Goal: Navigation & Orientation: Find specific page/section

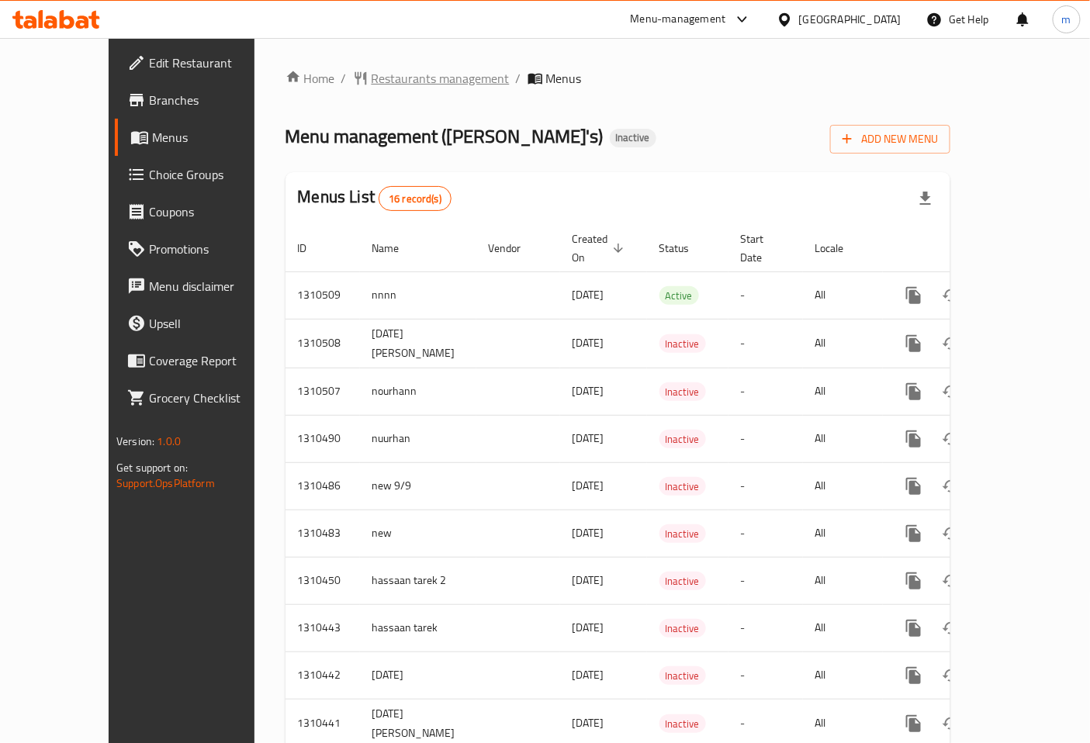
click at [382, 84] on span "Restaurants management" at bounding box center [441, 78] width 138 height 19
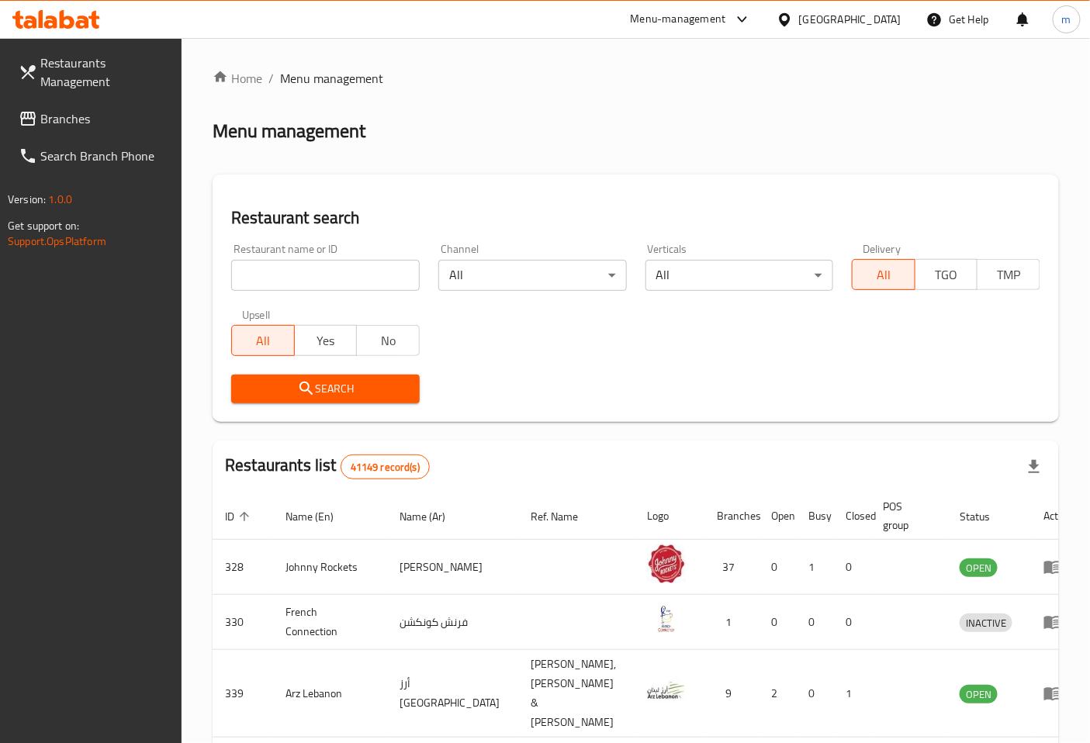
click at [95, 127] on span "Branches" at bounding box center [105, 118] width 130 height 19
